Goal: Information Seeking & Learning: Learn about a topic

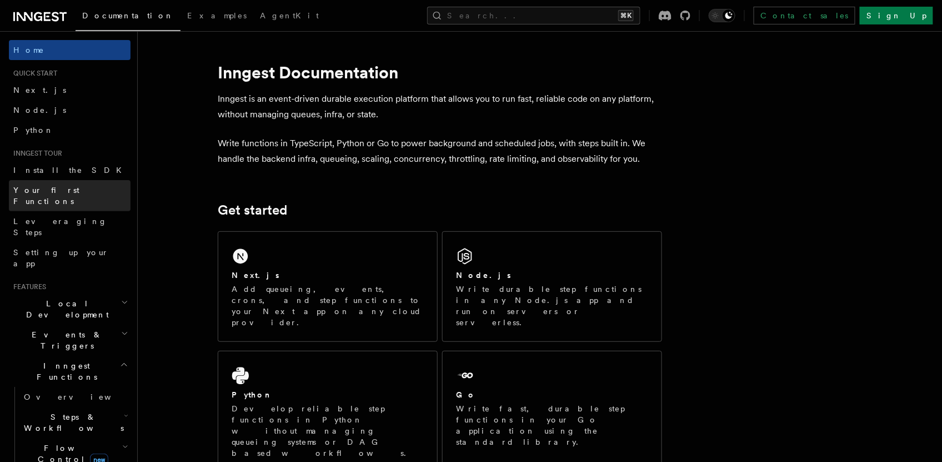
click at [53, 188] on span "Your first Functions" at bounding box center [46, 196] width 66 height 20
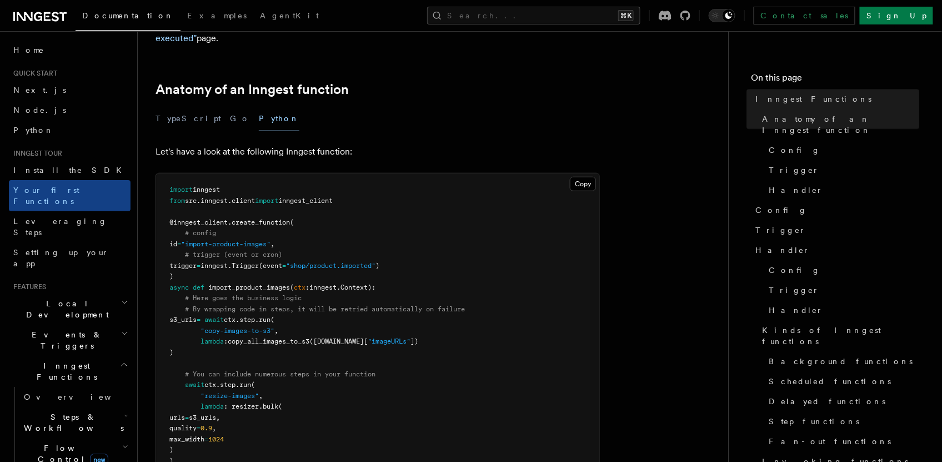
scroll to position [195, 0]
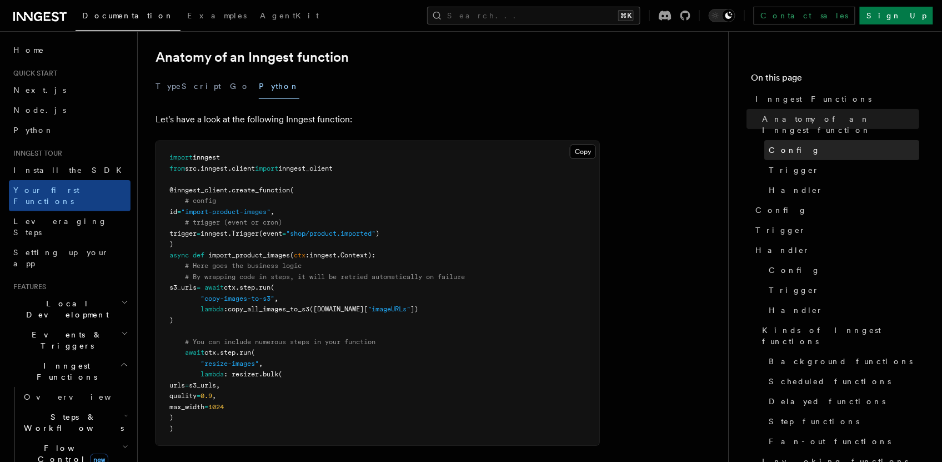
click at [781, 144] on span "Config" at bounding box center [796, 149] width 52 height 11
click at [791, 144] on span "Config" at bounding box center [796, 149] width 52 height 11
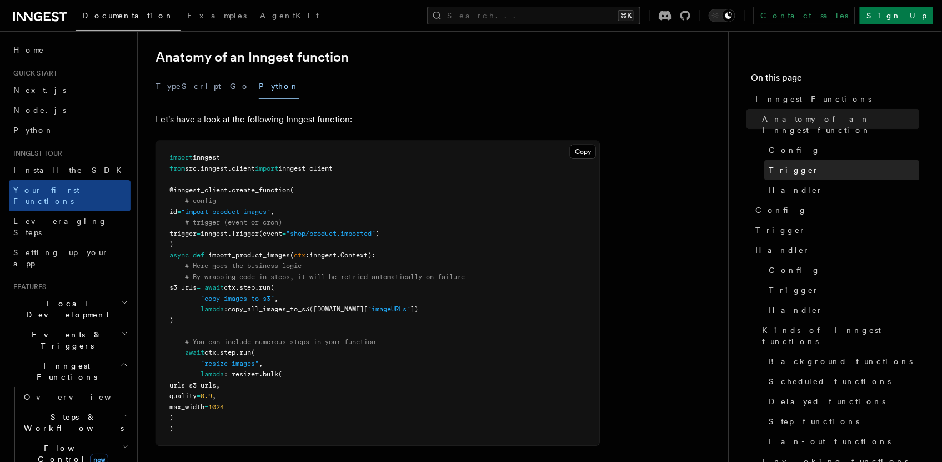
click at [786, 160] on link "Trigger" at bounding box center [842, 170] width 155 height 20
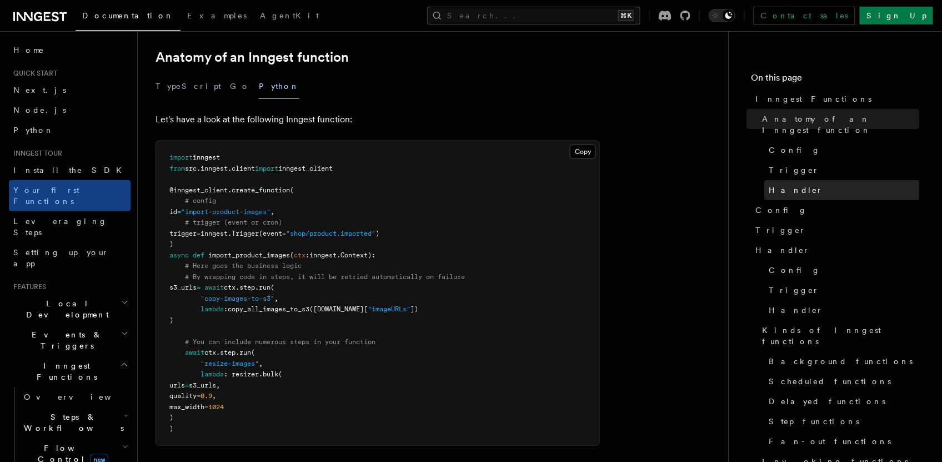
click at [786, 184] on span "Handler" at bounding box center [797, 189] width 54 height 11
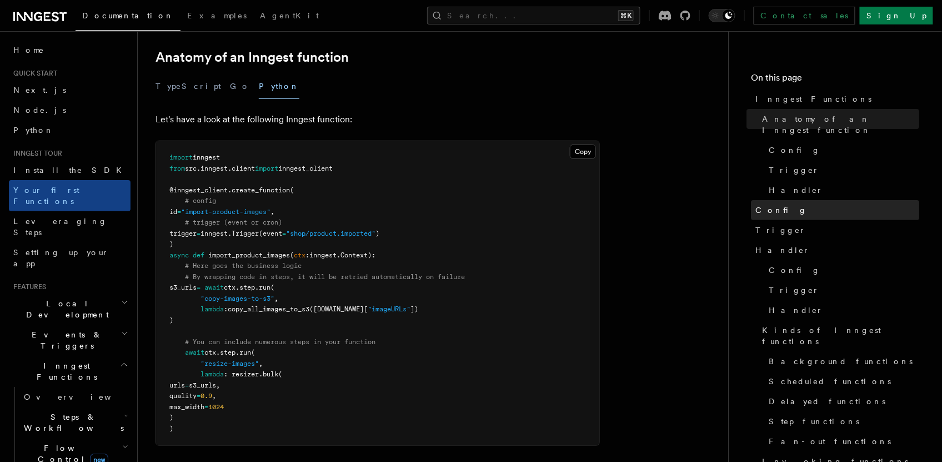
click at [780, 204] on span "Config" at bounding box center [782, 209] width 52 height 11
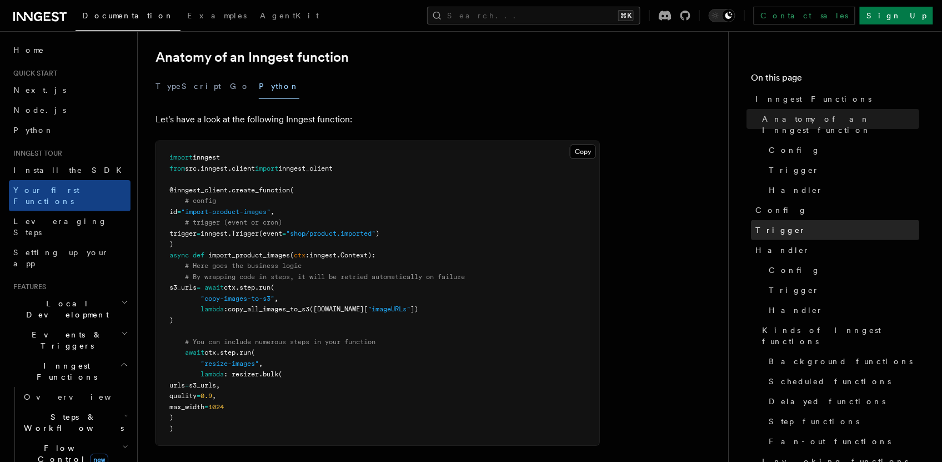
click at [777, 224] on span "Trigger" at bounding box center [781, 229] width 51 height 11
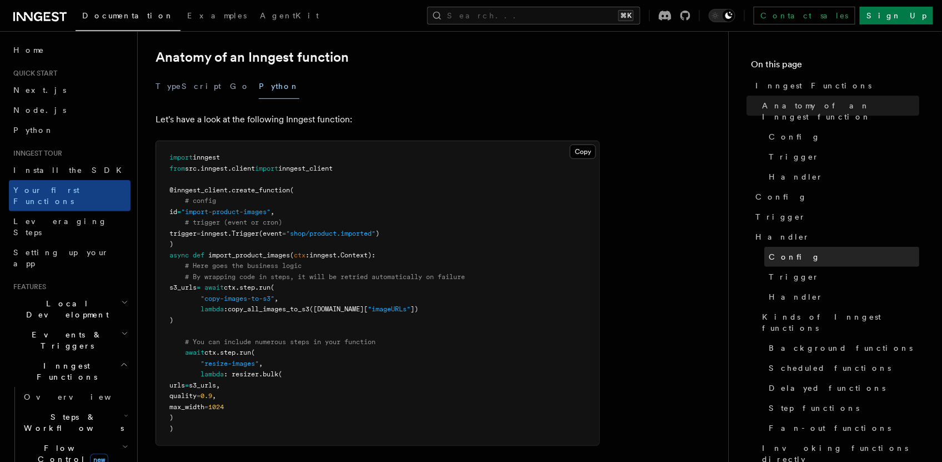
scroll to position [33, 0]
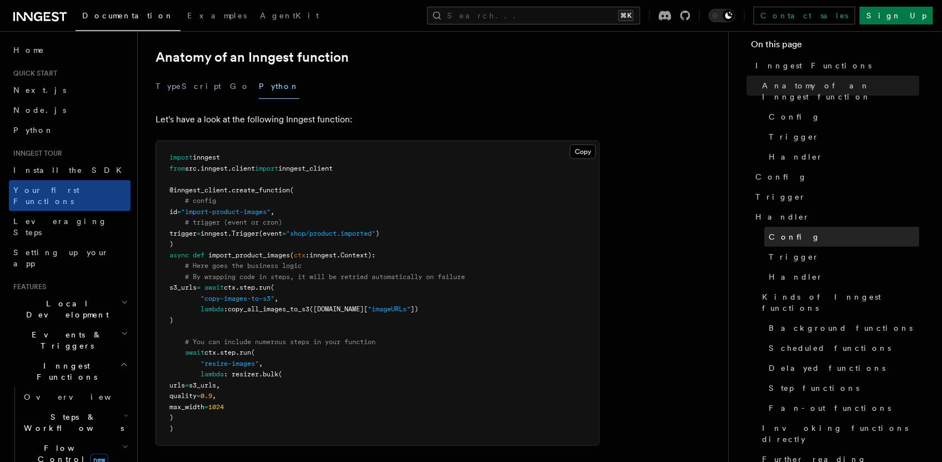
click at [782, 227] on link "Config" at bounding box center [842, 237] width 155 height 20
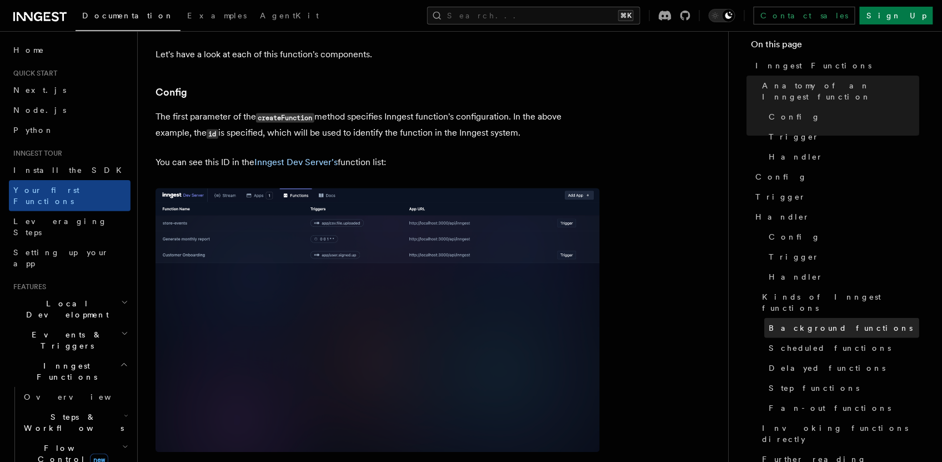
scroll to position [707, 0]
click at [783, 318] on link "Background functions" at bounding box center [842, 328] width 155 height 20
click at [784, 322] on span "Background functions" at bounding box center [842, 327] width 144 height 11
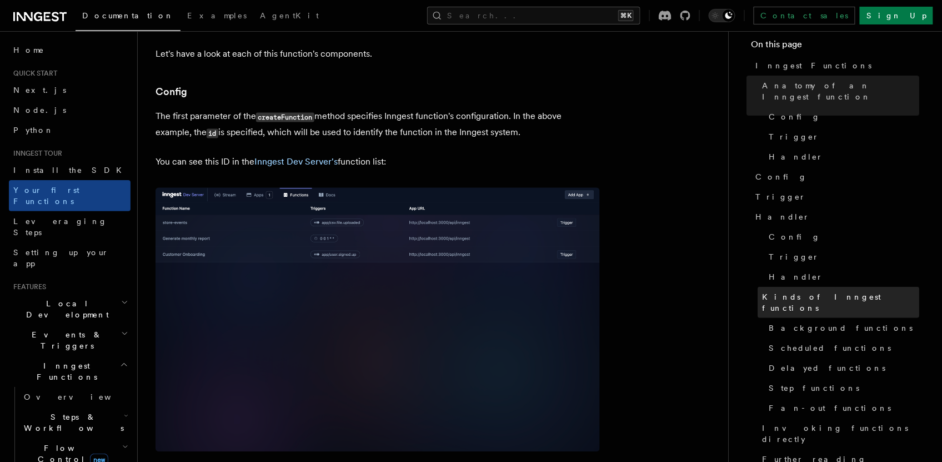
click at [792, 291] on span "Kinds of Inngest functions" at bounding box center [841, 302] width 157 height 22
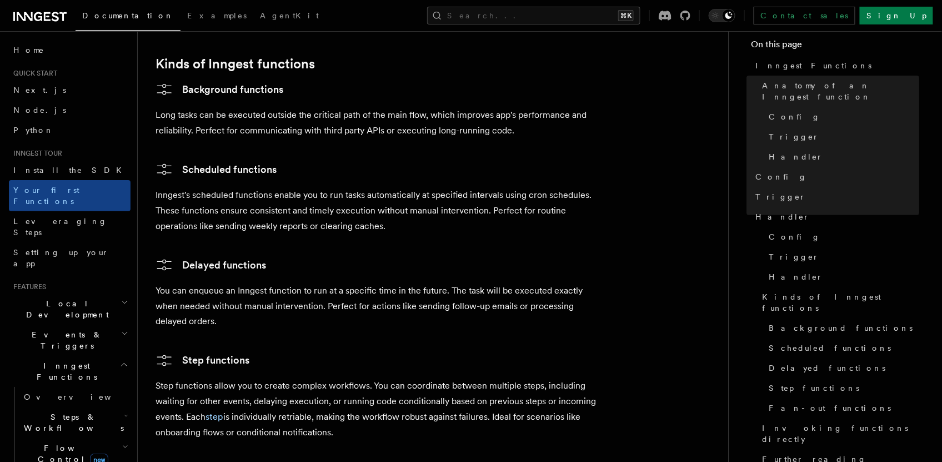
scroll to position [1910, 0]
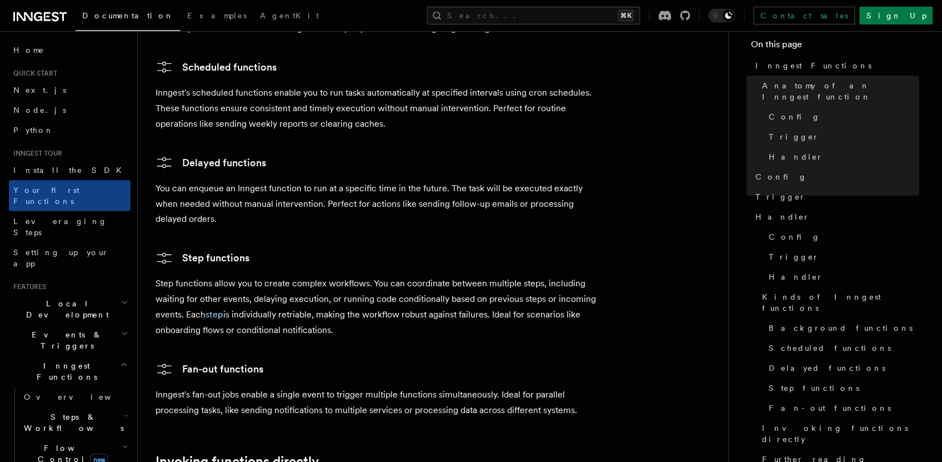
drag, startPoint x: 340, startPoint y: 282, endPoint x: 147, endPoint y: 248, distance: 195.3
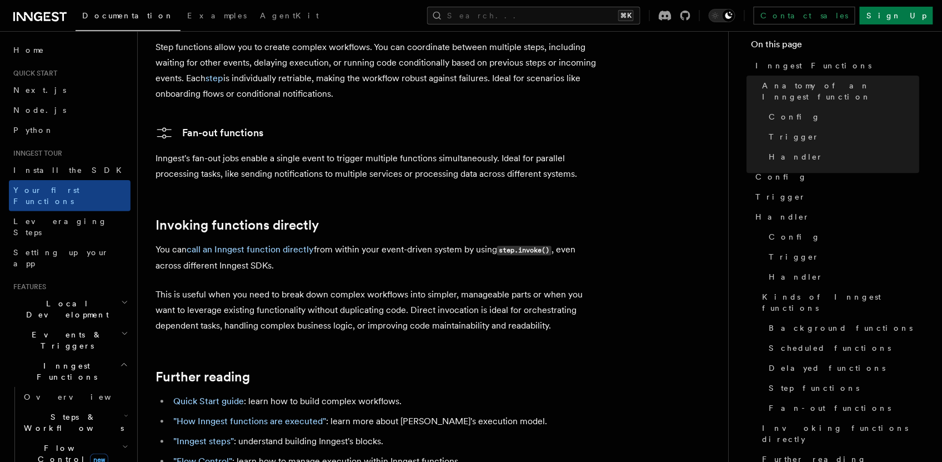
scroll to position [2234, 0]
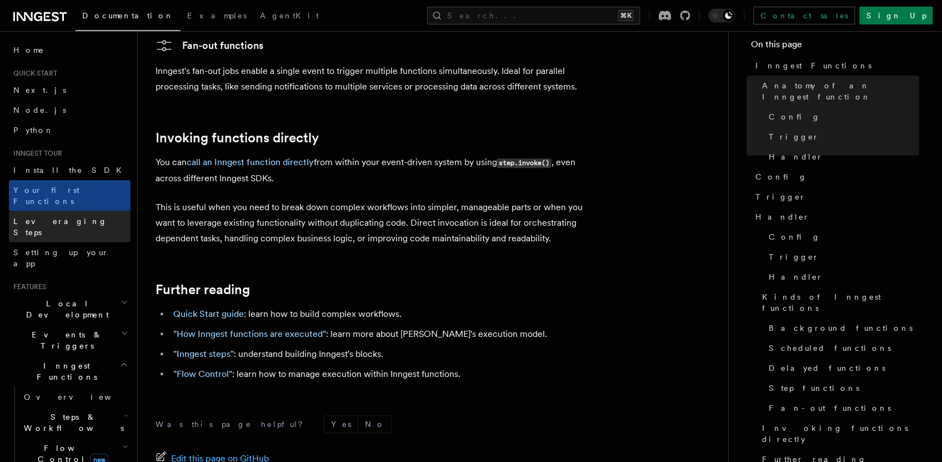
click at [62, 217] on span "Leveraging Steps" at bounding box center [60, 227] width 94 height 20
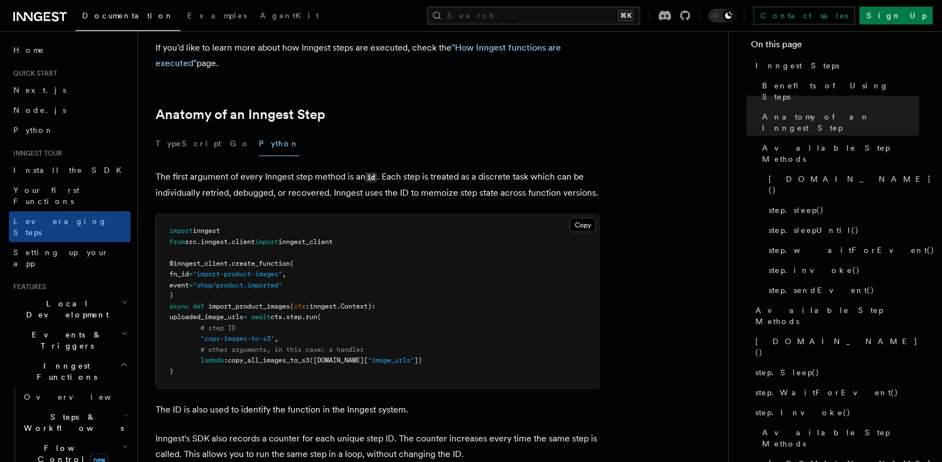
scroll to position [414, 0]
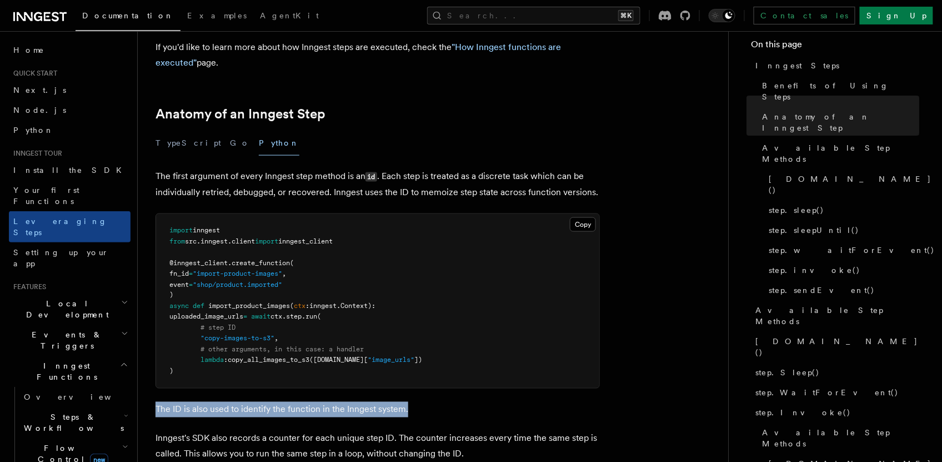
drag, startPoint x: 404, startPoint y: 347, endPoint x: 154, endPoint y: 355, distance: 250.2
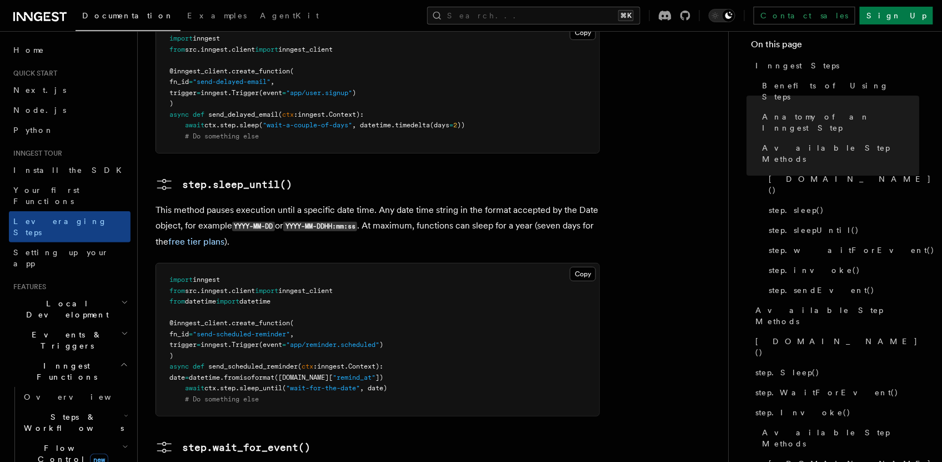
scroll to position [1529, 0]
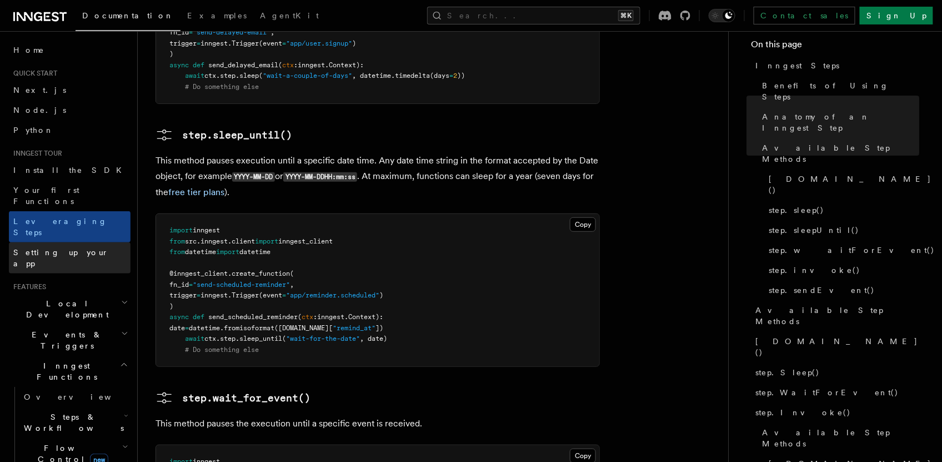
click at [79, 248] on span "Setting up your app" at bounding box center [61, 258] width 96 height 20
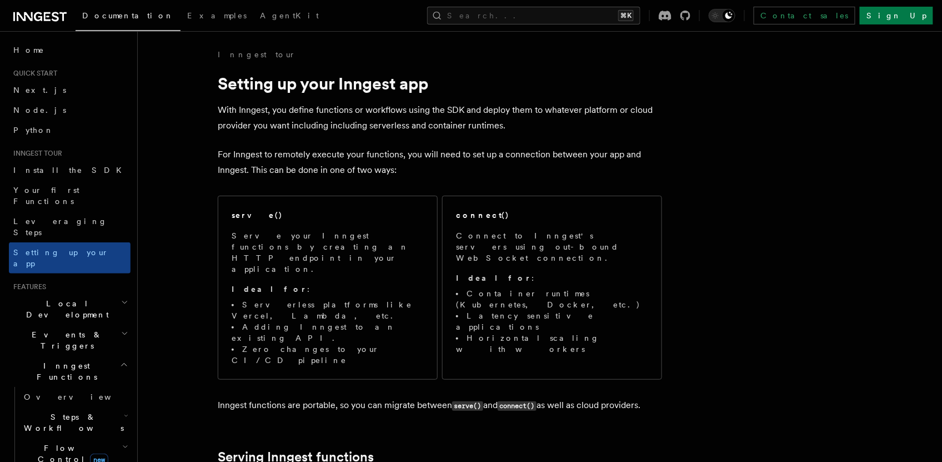
click at [117, 324] on h2 "Events & Triggers" at bounding box center [70, 339] width 122 height 31
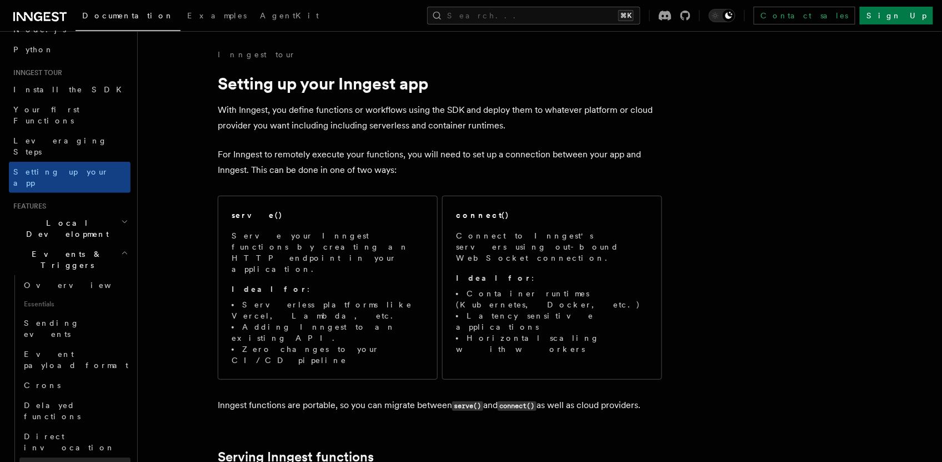
scroll to position [121, 0]
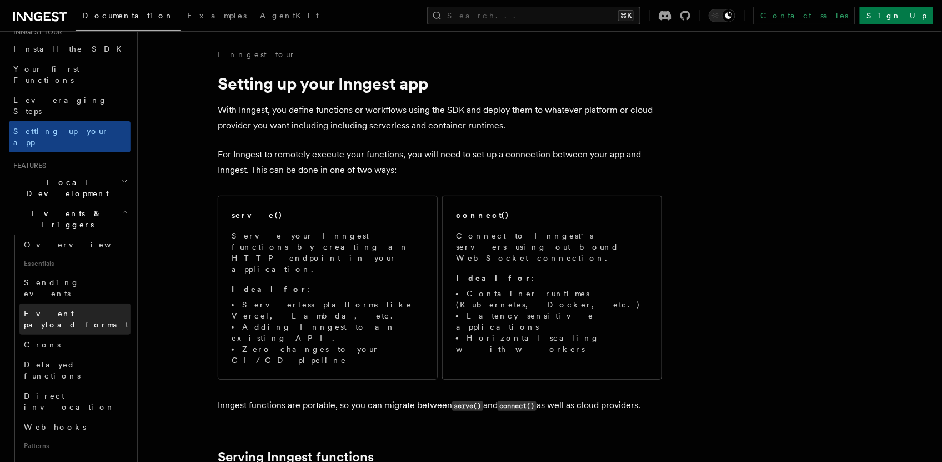
click at [82, 309] on span "Event payload format" at bounding box center [76, 319] width 104 height 20
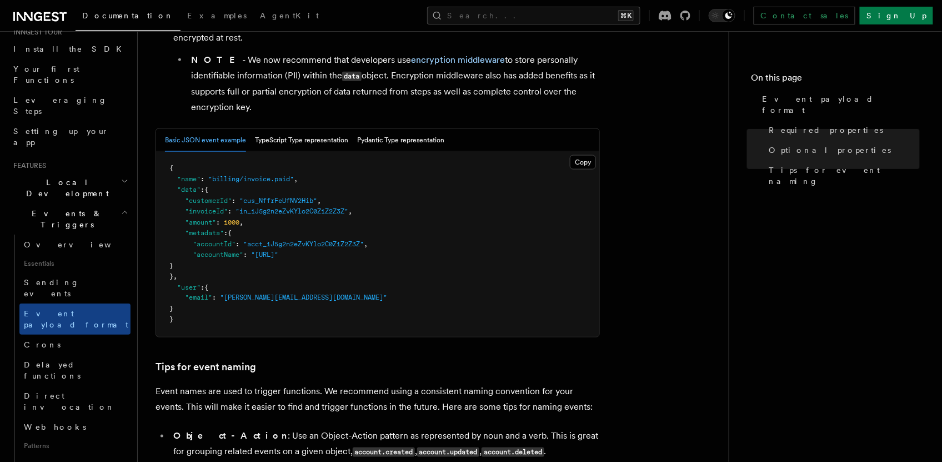
scroll to position [428, 0]
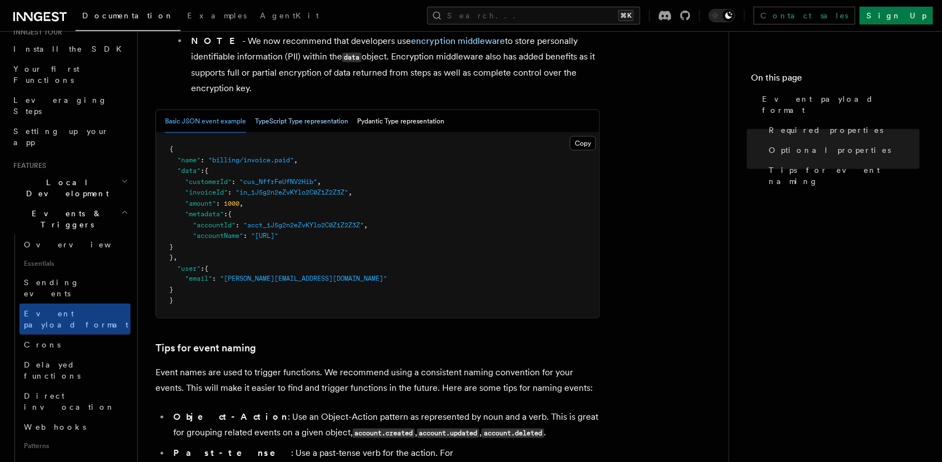
click at [319, 128] on button "TypeScript Type representation" at bounding box center [301, 121] width 93 height 23
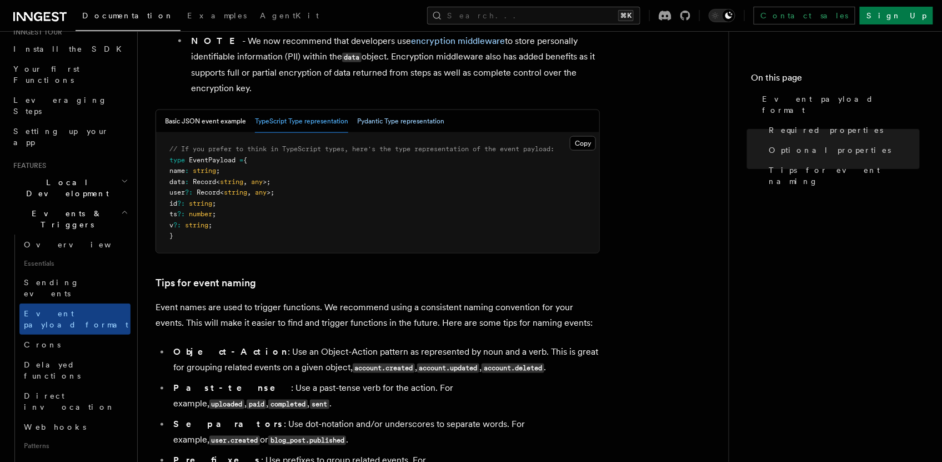
click at [380, 122] on button "Pydantic Type representation" at bounding box center [400, 121] width 87 height 23
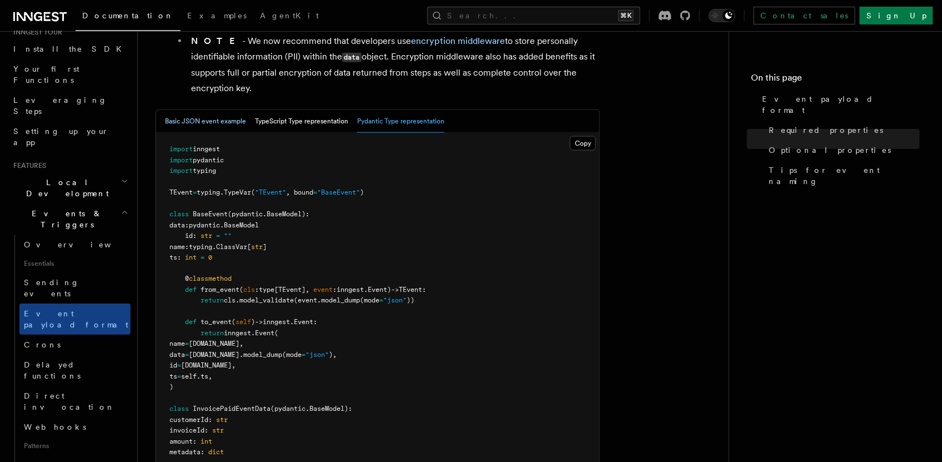
click at [207, 127] on button "Basic JSON event example" at bounding box center [205, 121] width 81 height 23
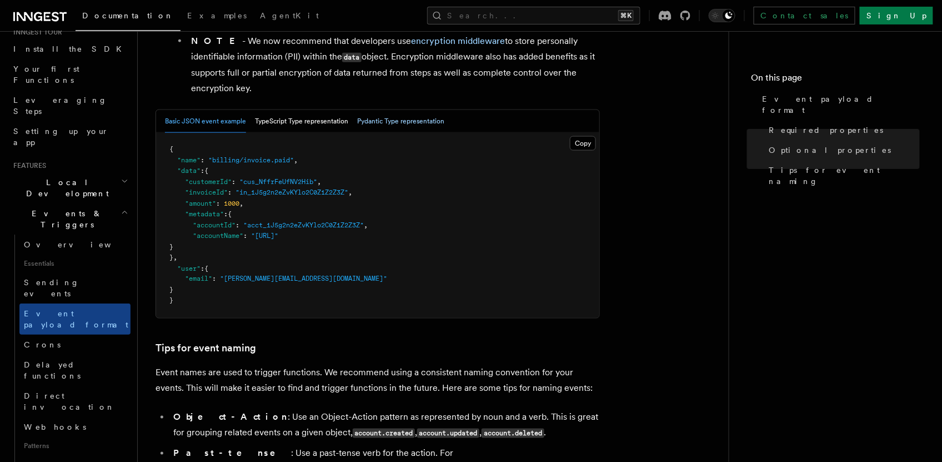
click at [427, 127] on button "Pydantic Type representation" at bounding box center [400, 121] width 87 height 23
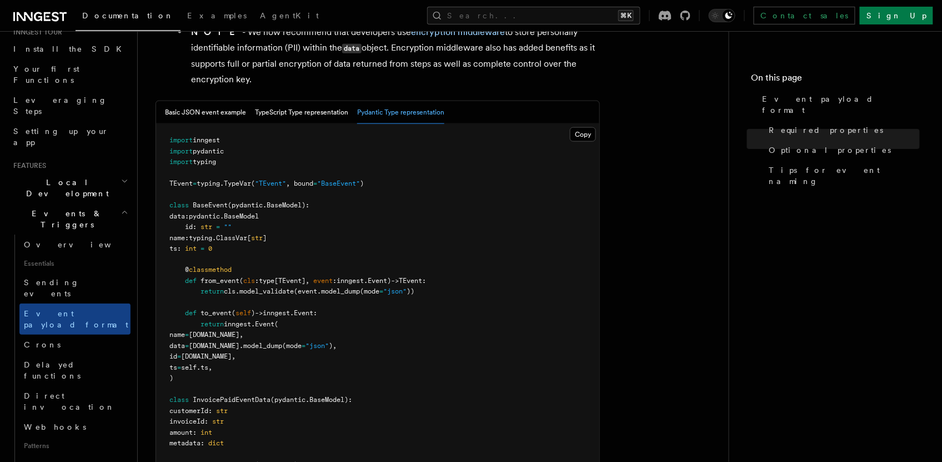
scroll to position [473, 0]
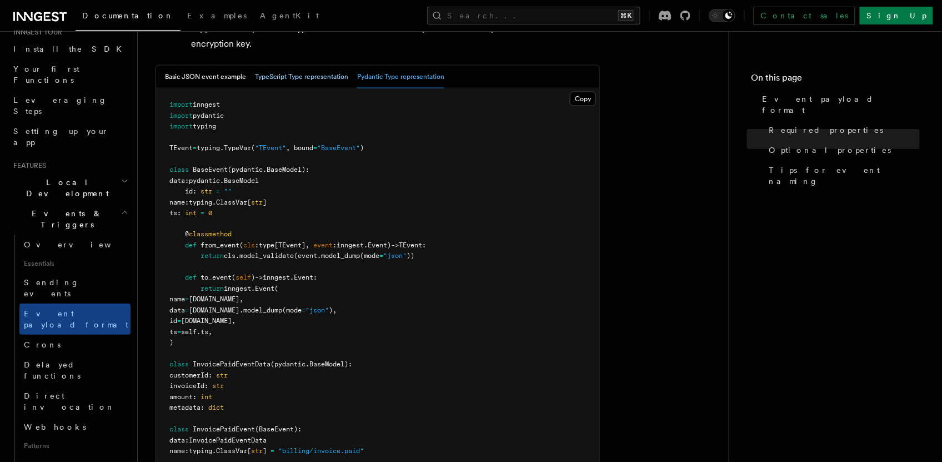
click at [279, 81] on button "TypeScript Type representation" at bounding box center [301, 77] width 93 height 23
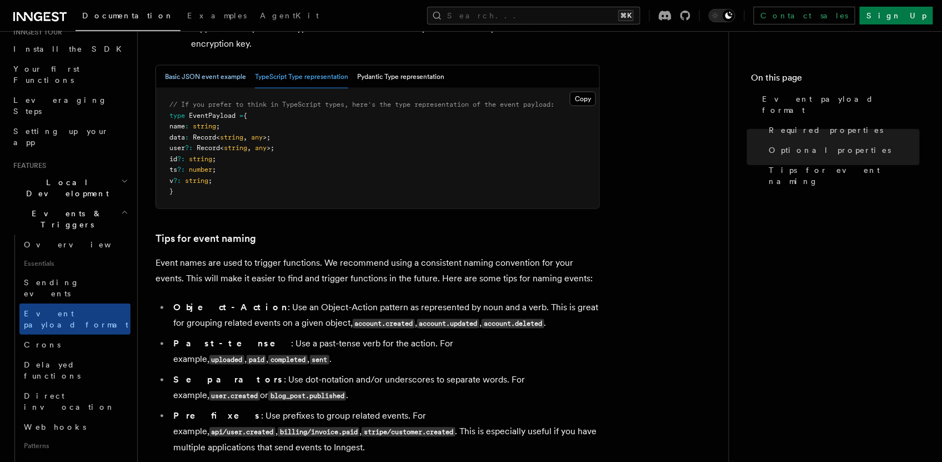
click at [213, 84] on button "Basic JSON event example" at bounding box center [205, 77] width 81 height 23
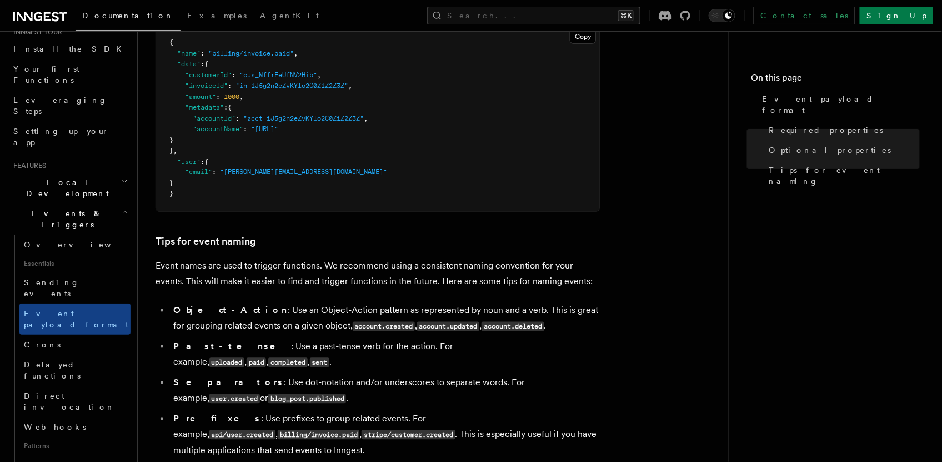
scroll to position [445, 0]
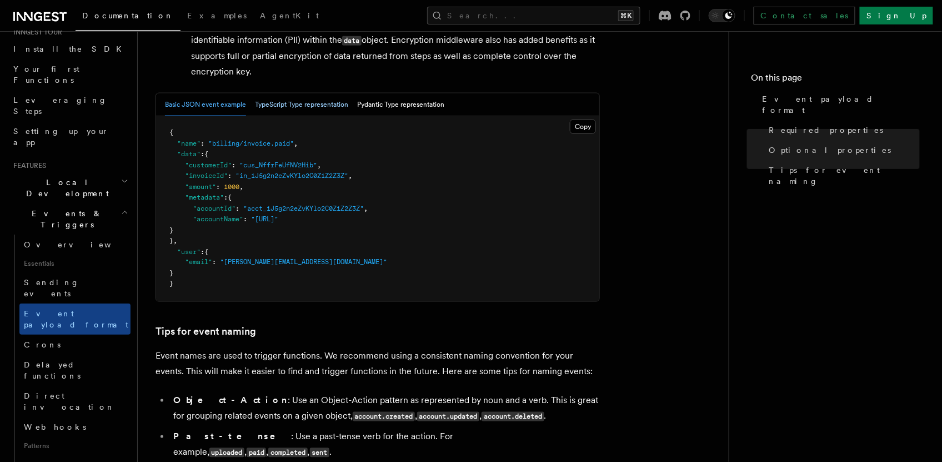
click at [294, 106] on button "TypeScript Type representation" at bounding box center [301, 104] width 93 height 23
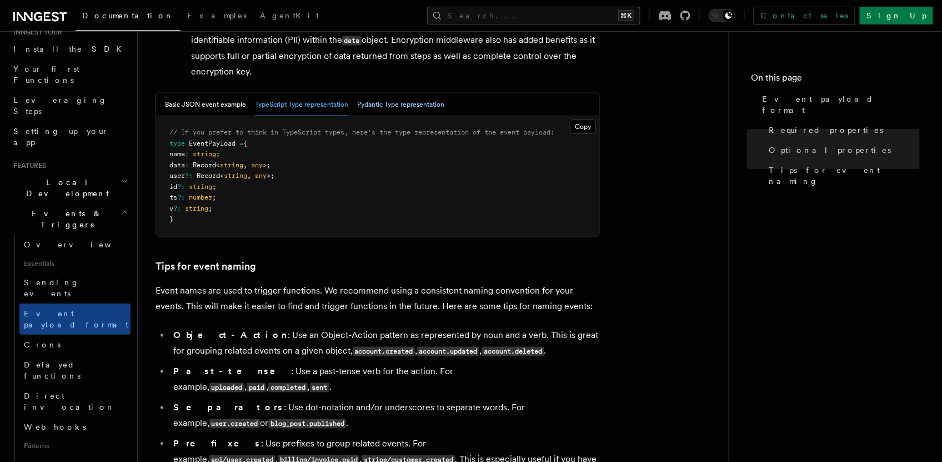
click at [395, 113] on button "Pydantic Type representation" at bounding box center [400, 104] width 87 height 23
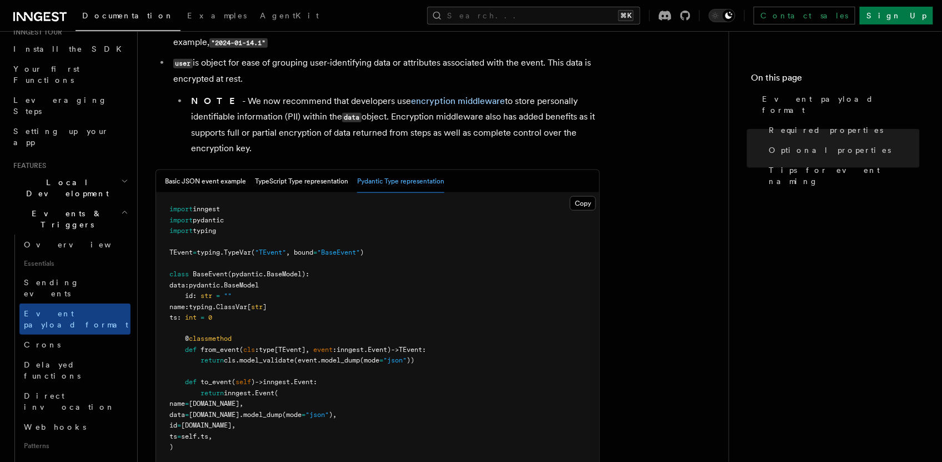
scroll to position [357, 0]
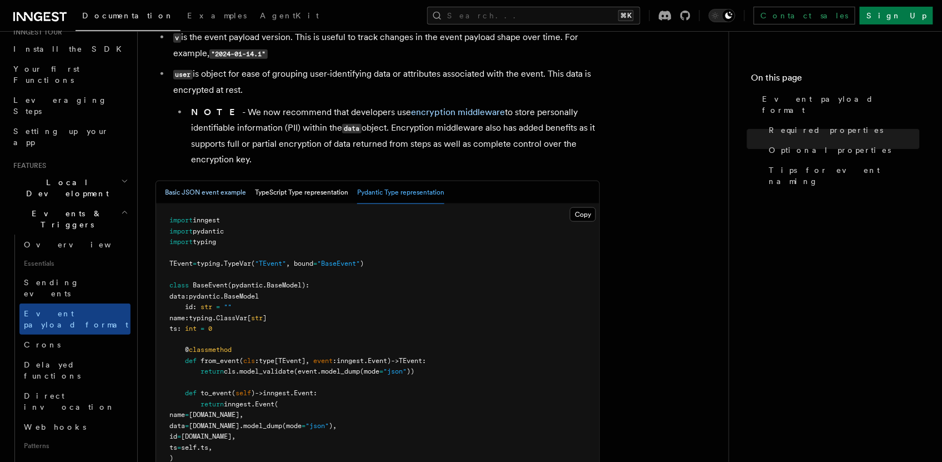
click at [222, 195] on button "Basic JSON event example" at bounding box center [205, 192] width 81 height 23
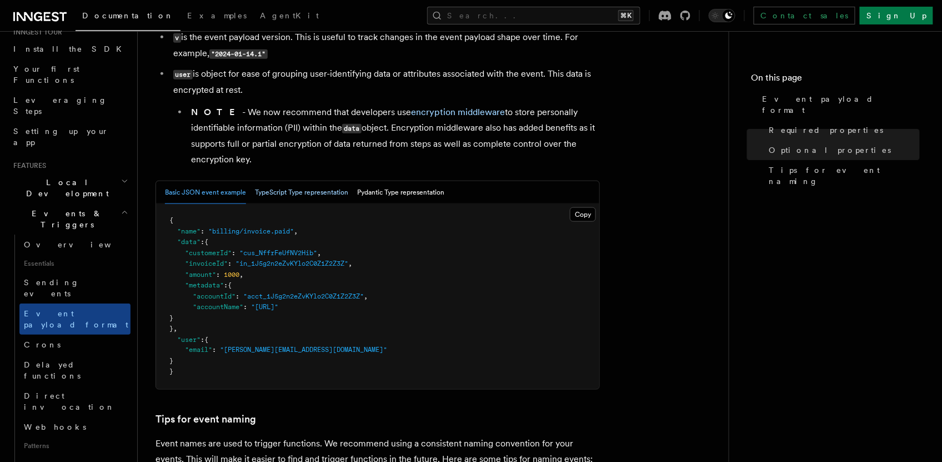
click at [286, 193] on button "TypeScript Type representation" at bounding box center [301, 192] width 93 height 23
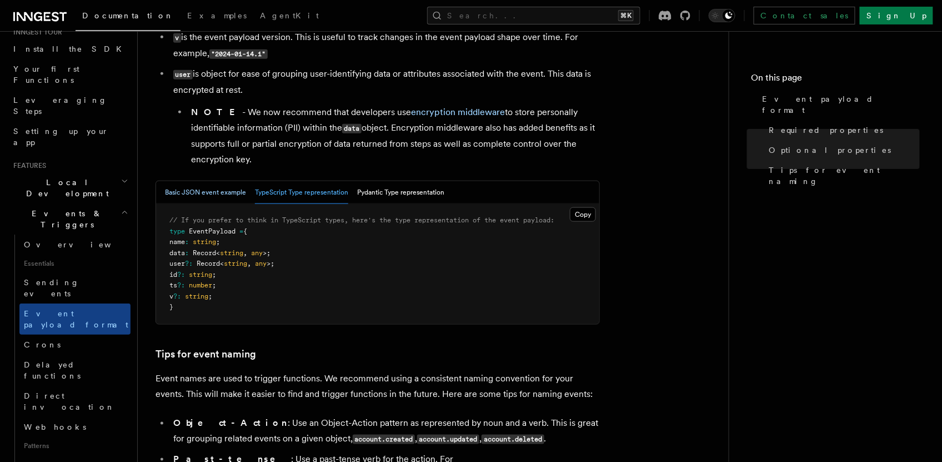
click at [220, 198] on button "Basic JSON event example" at bounding box center [205, 192] width 81 height 23
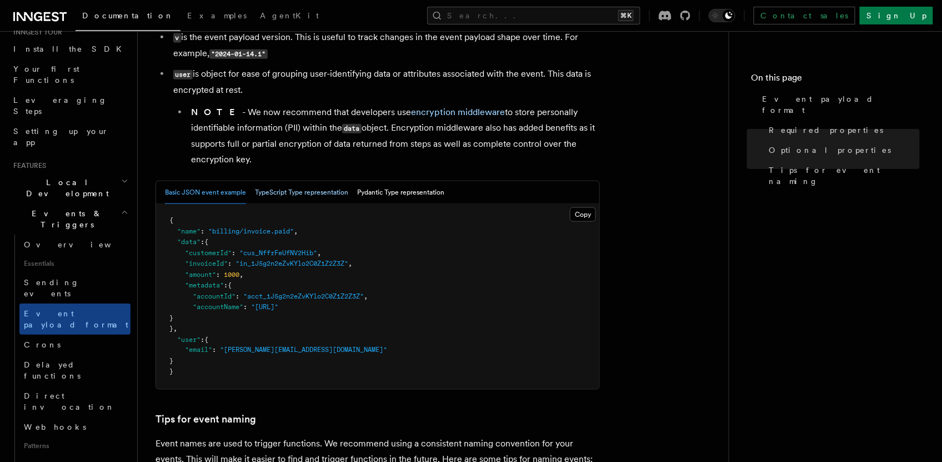
click at [306, 197] on button "TypeScript Type representation" at bounding box center [301, 192] width 93 height 23
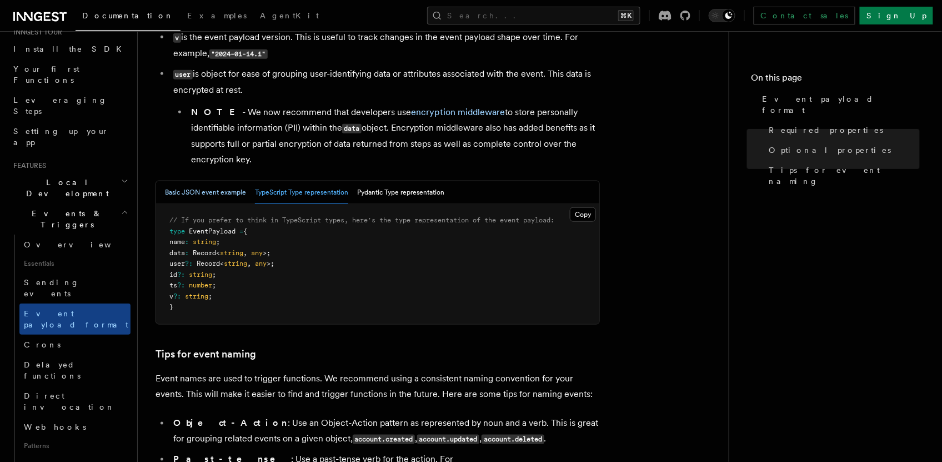
click at [226, 199] on button "Basic JSON event example" at bounding box center [205, 192] width 81 height 23
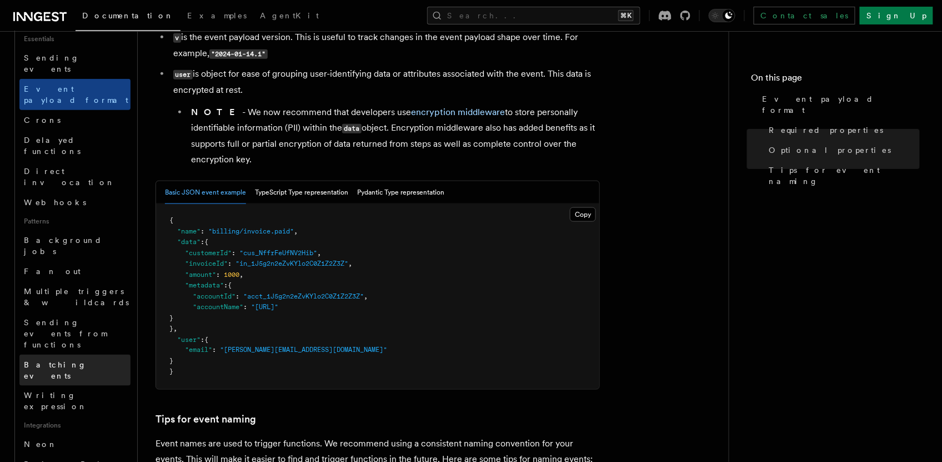
scroll to position [353, 0]
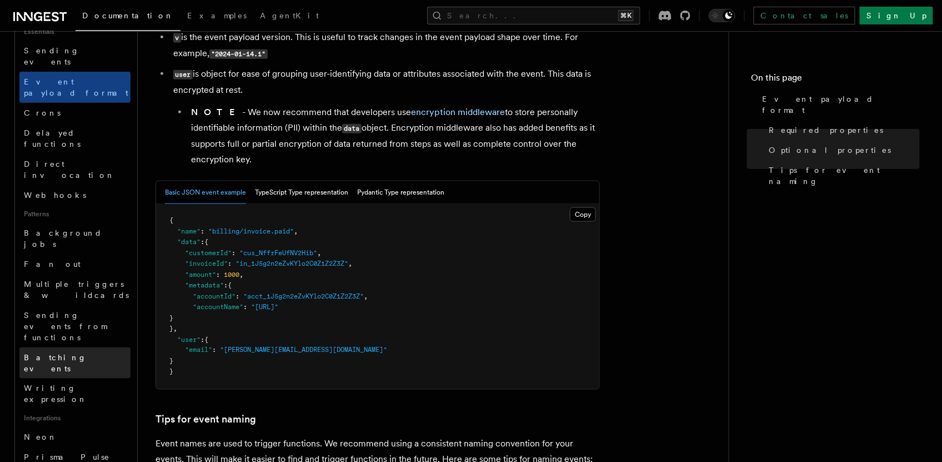
click at [76, 352] on span "Batching events" at bounding box center [77, 363] width 107 height 22
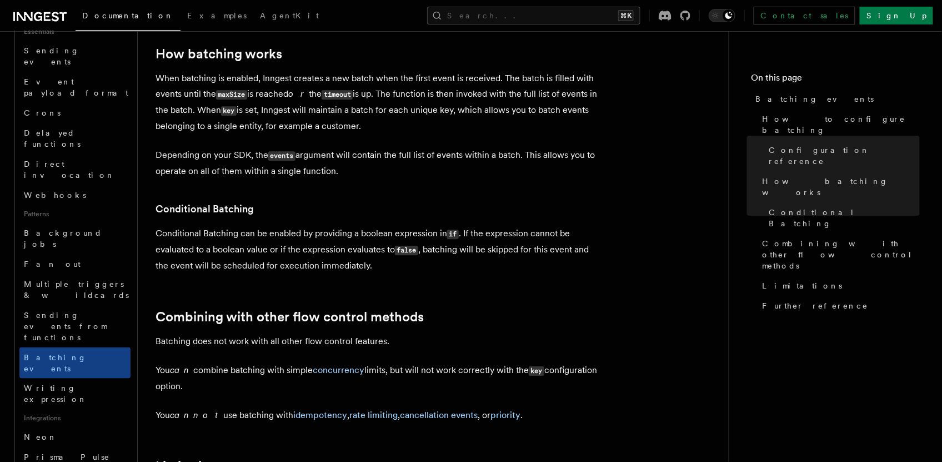
scroll to position [1010, 0]
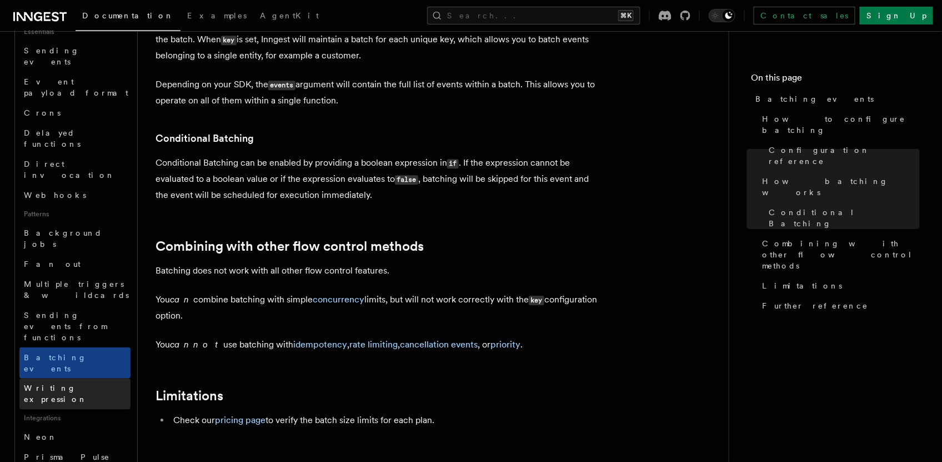
click at [78, 378] on link "Writing expression" at bounding box center [74, 393] width 111 height 31
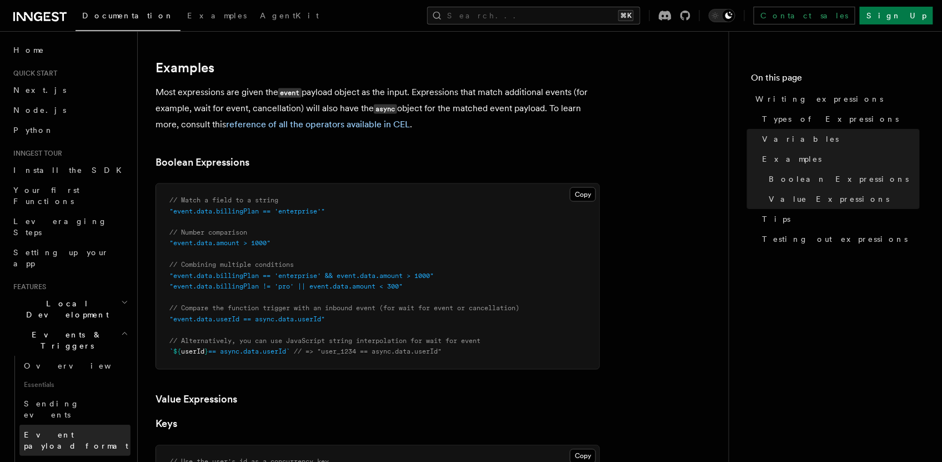
click at [50, 429] on span "Event payload format" at bounding box center [77, 440] width 107 height 22
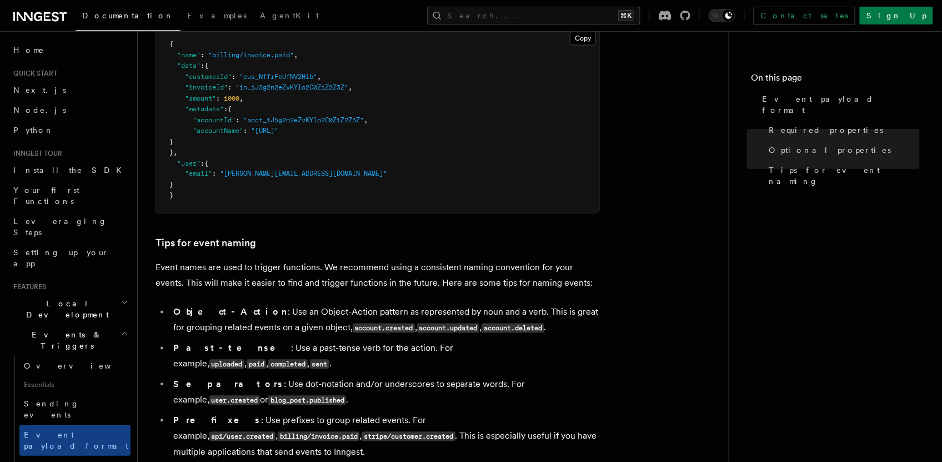
scroll to position [658, 0]
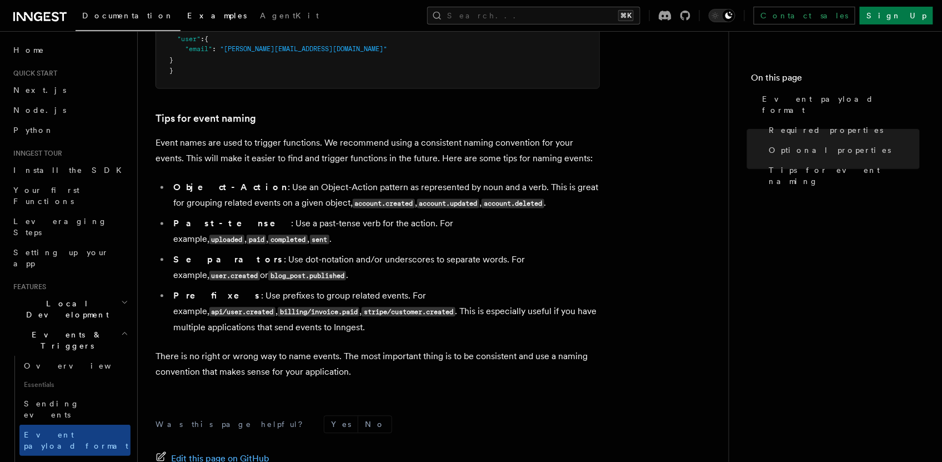
drag, startPoint x: 550, startPoint y: 232, endPoint x: 174, endPoint y: 6, distance: 439.2
